Goal: Transaction & Acquisition: Book appointment/travel/reservation

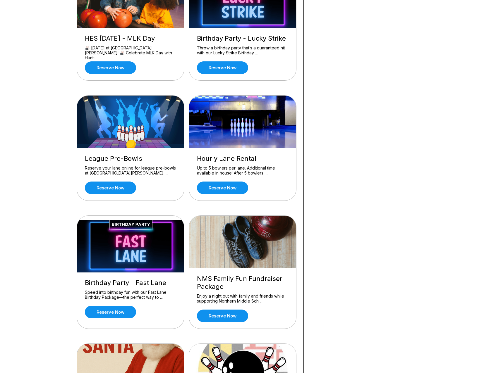
scroll to position [170, 0]
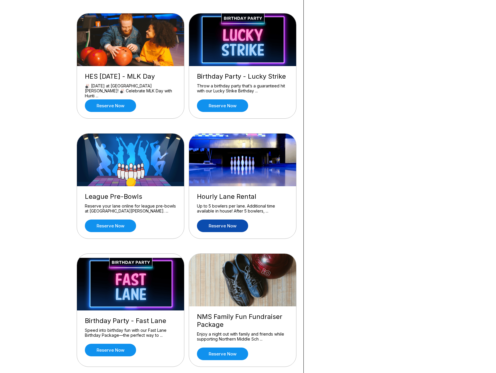
click at [229, 228] on link "Reserve now" at bounding box center [222, 226] width 51 height 13
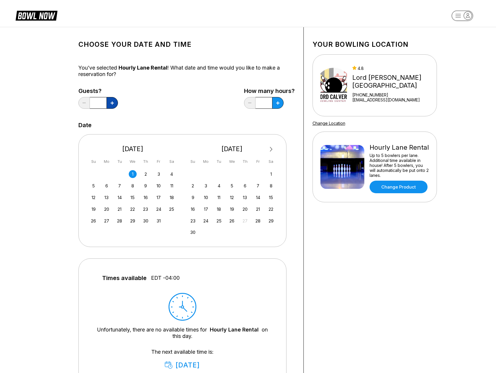
click at [114, 104] on button at bounding box center [112, 103] width 11 height 12
type input "*"
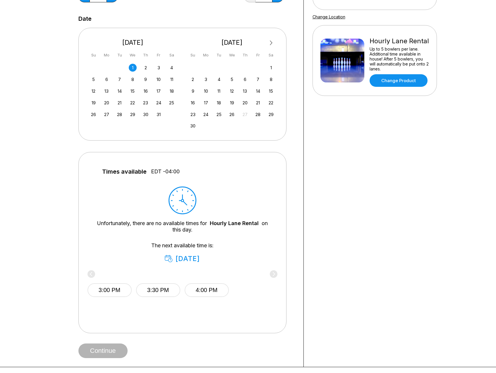
scroll to position [117, 0]
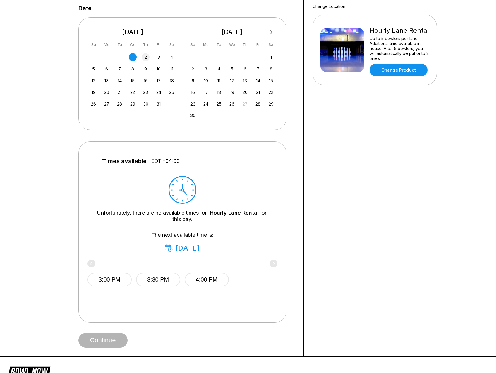
click at [145, 53] on div "2" at bounding box center [146, 57] width 8 height 8
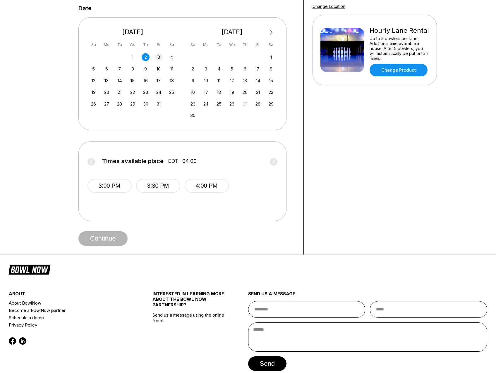
click at [157, 58] on div "3" at bounding box center [159, 57] width 8 height 8
click at [275, 162] on icon at bounding box center [273, 162] width 2 height 4
click at [92, 160] on circle at bounding box center [92, 162] width 8 height 8
click at [92, 160] on label "Times available place EDT -04:00" at bounding box center [182, 162] width 190 height 9
click at [133, 58] on div "1" at bounding box center [133, 57] width 8 height 8
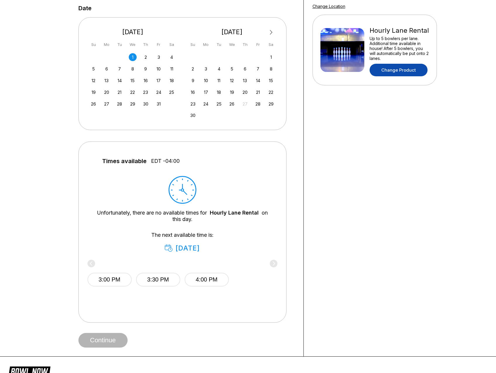
click at [403, 73] on link "Change Product" at bounding box center [399, 70] width 58 height 13
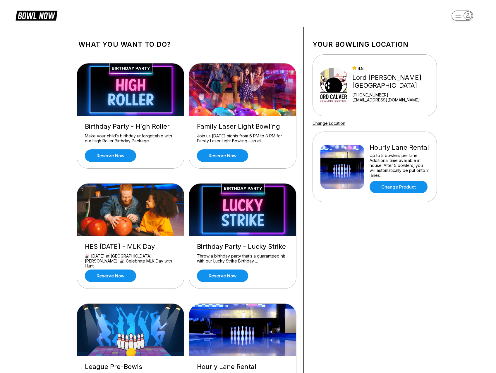
click at [346, 88] on img at bounding box center [333, 86] width 27 height 44
